Goal: Information Seeking & Learning: Learn about a topic

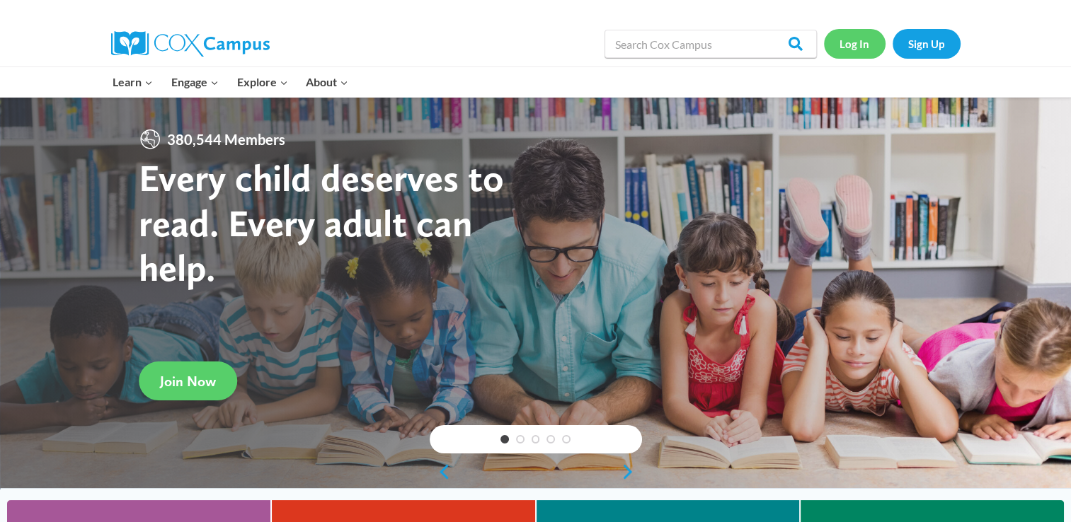
click at [855, 48] on link "Log In" at bounding box center [855, 43] width 62 height 29
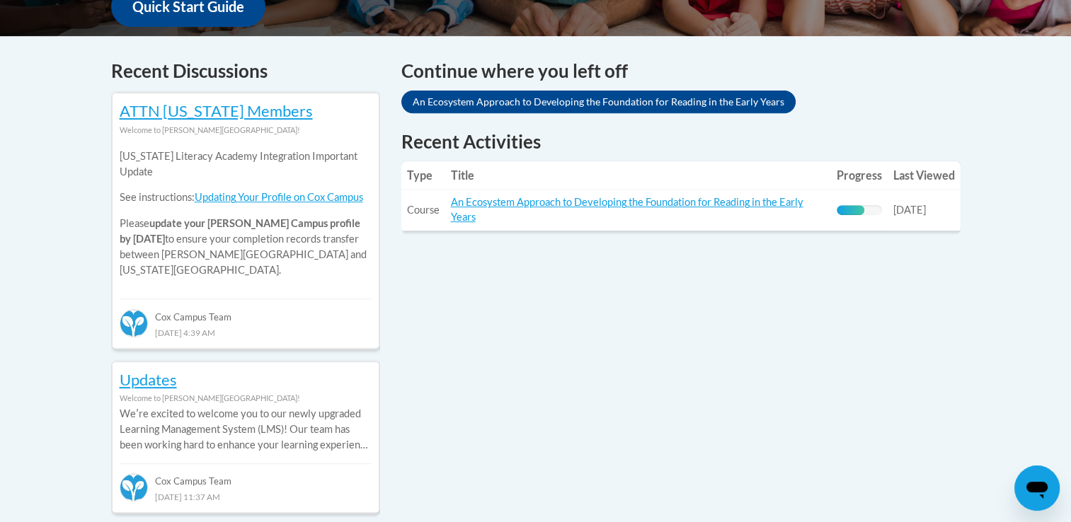
scroll to position [595, 0]
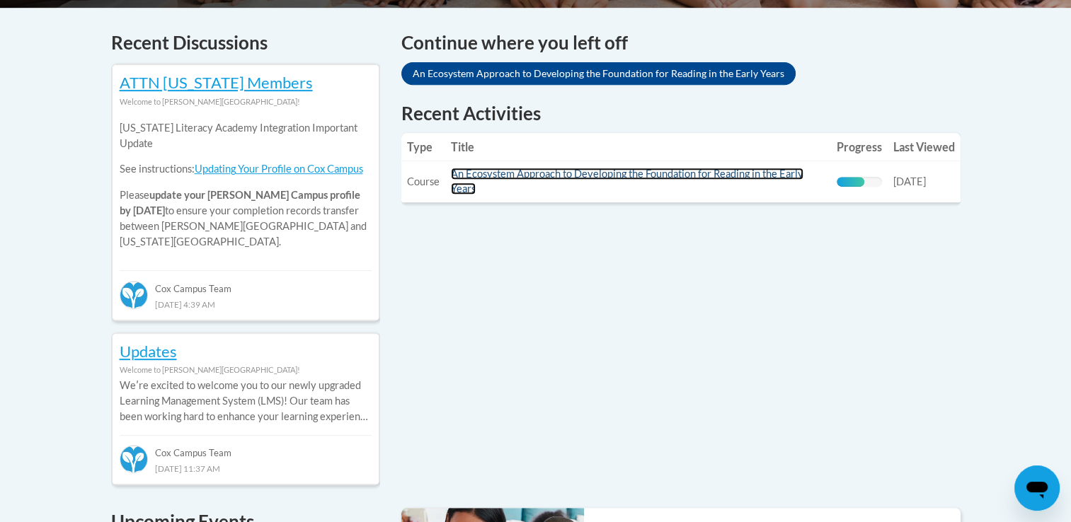
click at [787, 173] on link "An Ecosystem Approach to Developing the Foundation for Reading in the Early Yea…" at bounding box center [627, 181] width 353 height 27
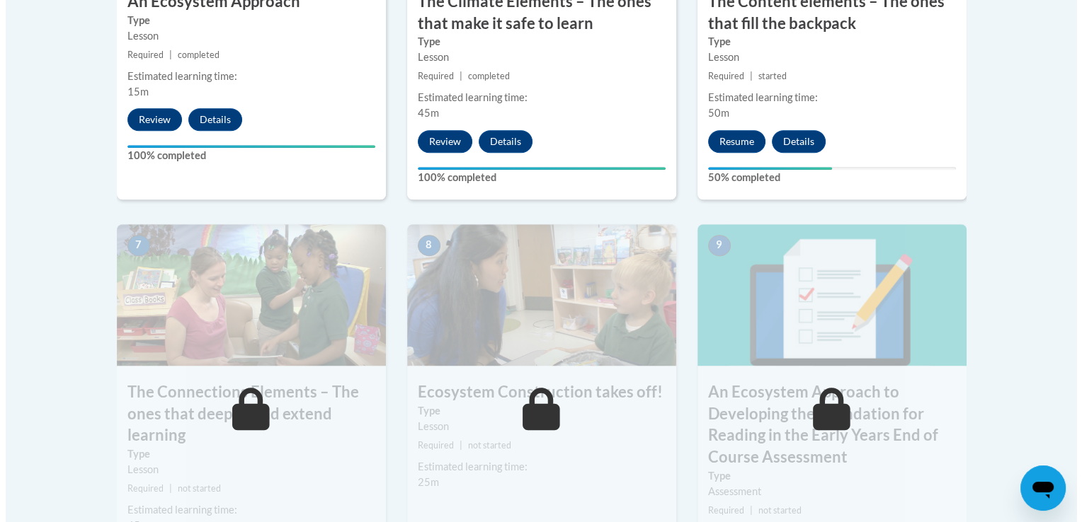
scroll to position [1118, 0]
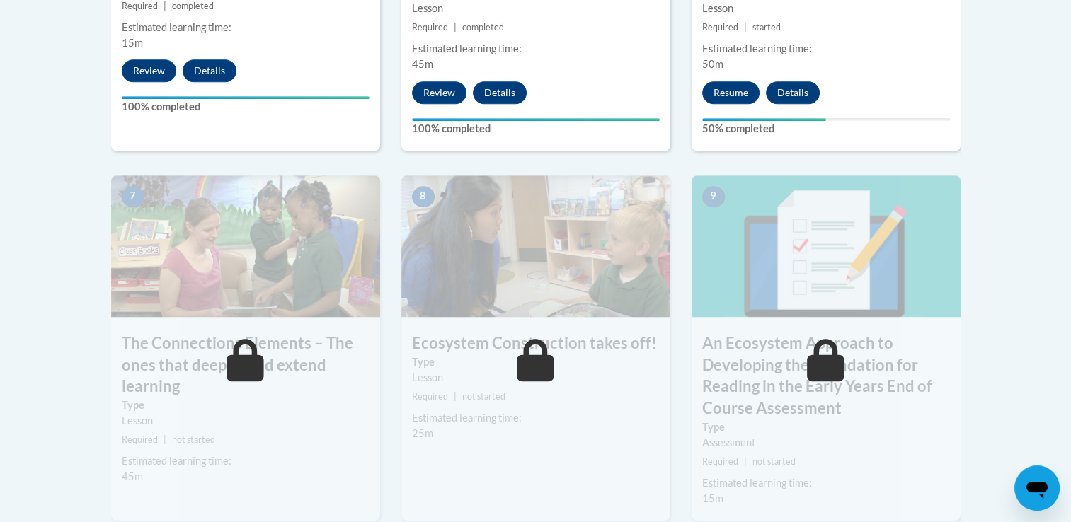
click at [763, 81] on div "Resume Details Feedback" at bounding box center [765, 92] width 146 height 23
click at [756, 85] on button "Resume" at bounding box center [730, 92] width 57 height 23
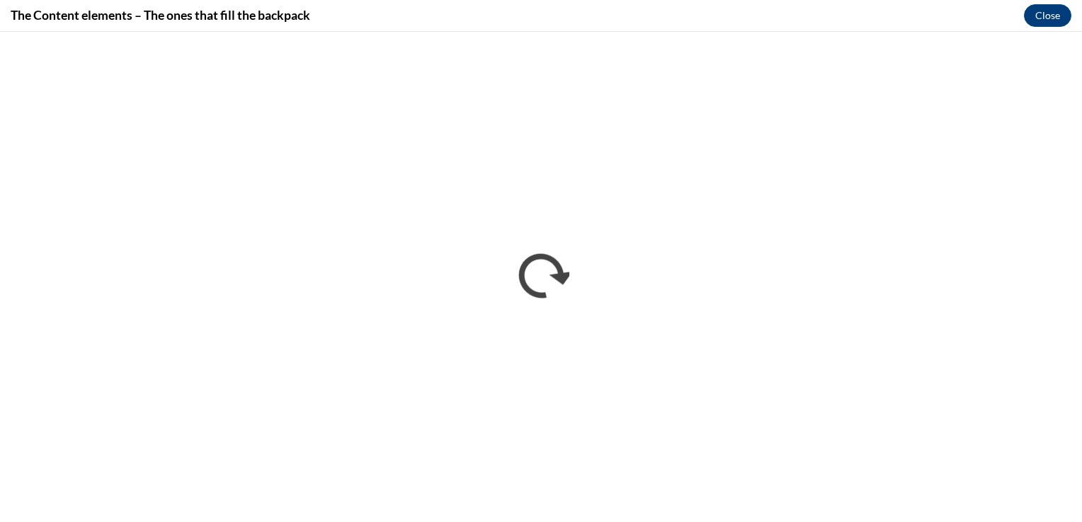
scroll to position [0, 0]
